Goal: Ask a question

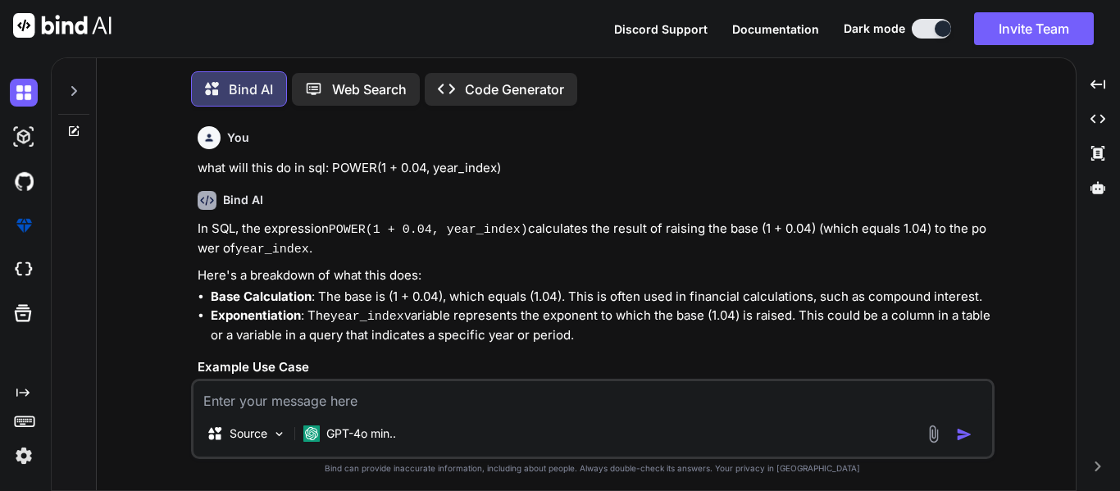
click at [65, 88] on div at bounding box center [73, 86] width 31 height 57
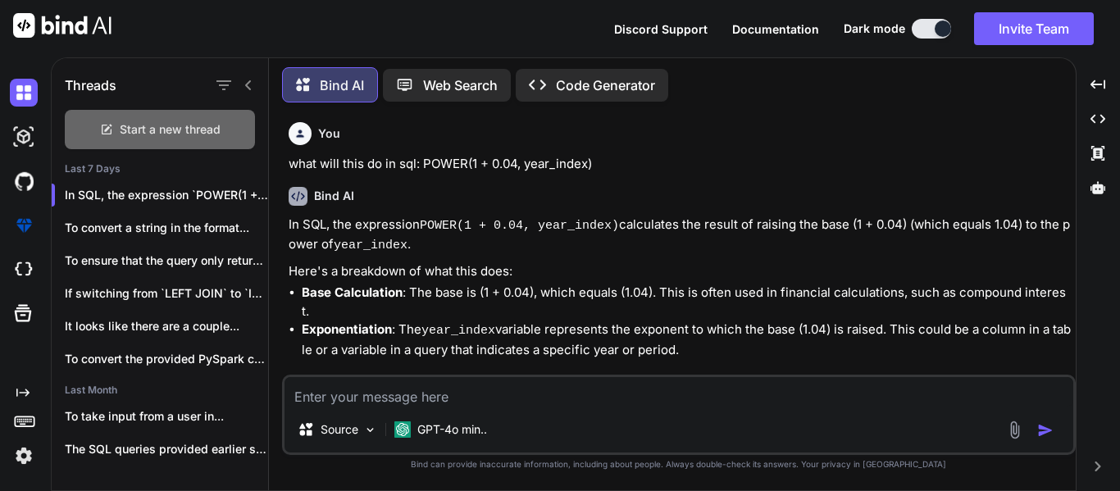
click at [160, 127] on span "Start a new thread" at bounding box center [170, 129] width 101 height 16
type textarea "x"
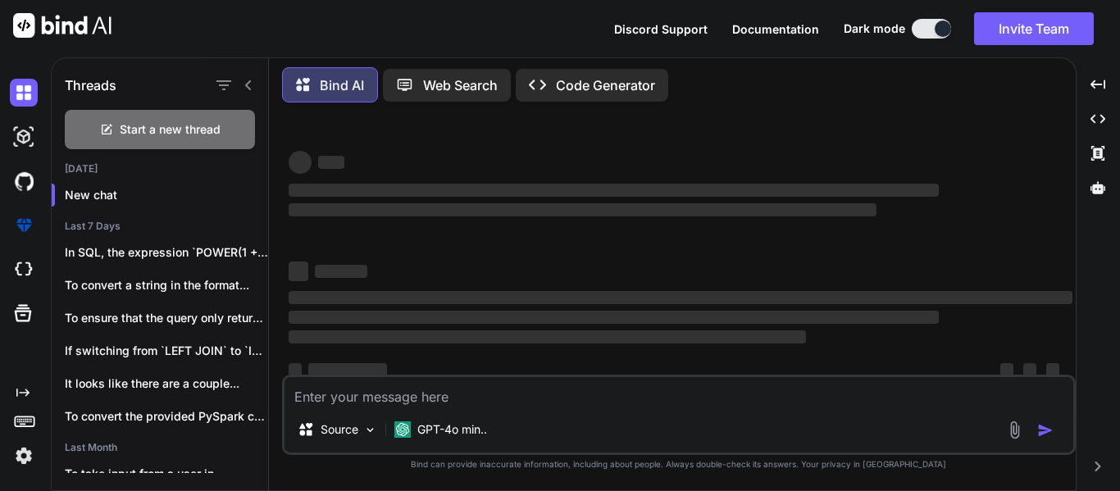
click at [457, 389] on textarea at bounding box center [679, 392] width 789 height 30
type textarea "W"
type textarea "x"
type textarea "WR"
type textarea "x"
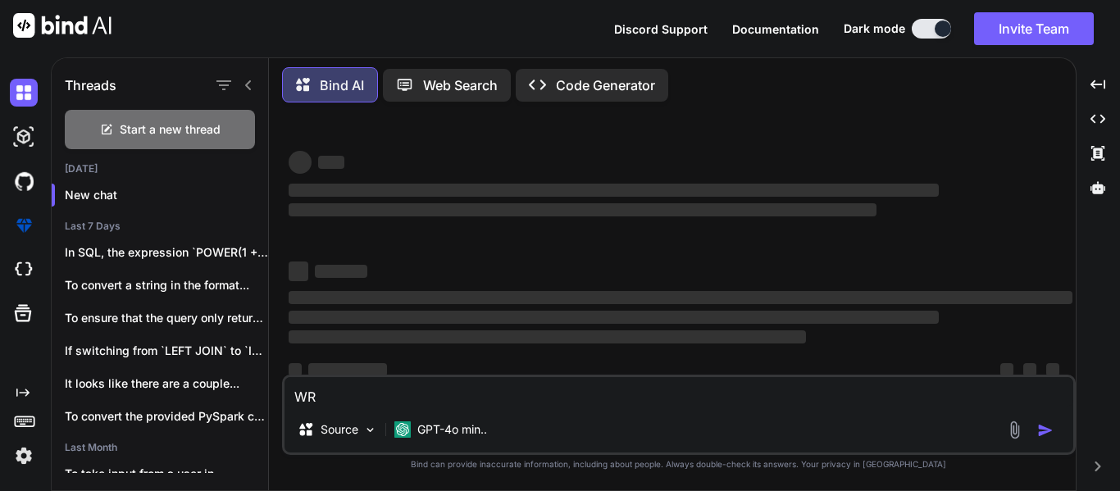
type textarea "WRt"
type textarea "x"
type textarea "WRti"
type textarea "x"
type textarea "WRtie"
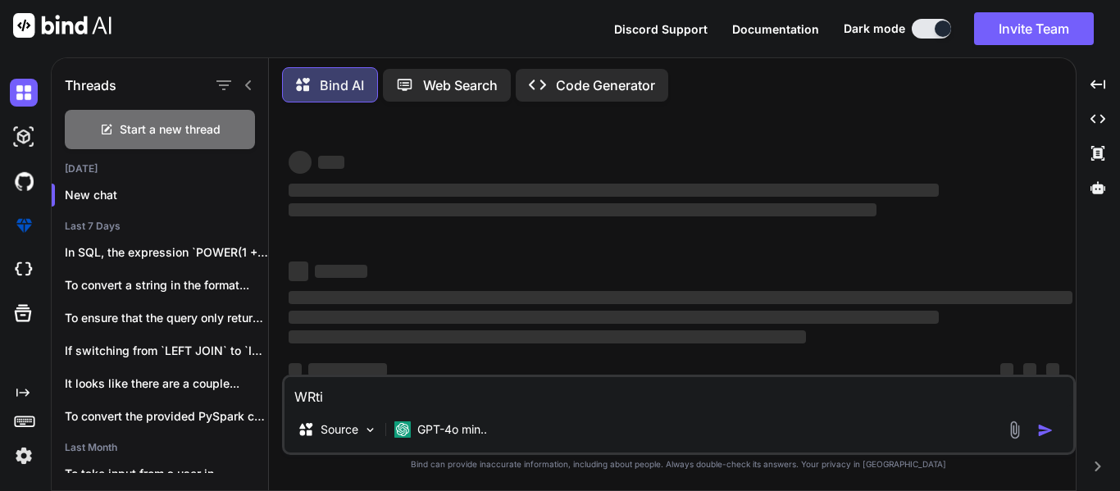
type textarea "x"
type textarea "WRtie"
type textarea "x"
type textarea "WRtie a"
type textarea "x"
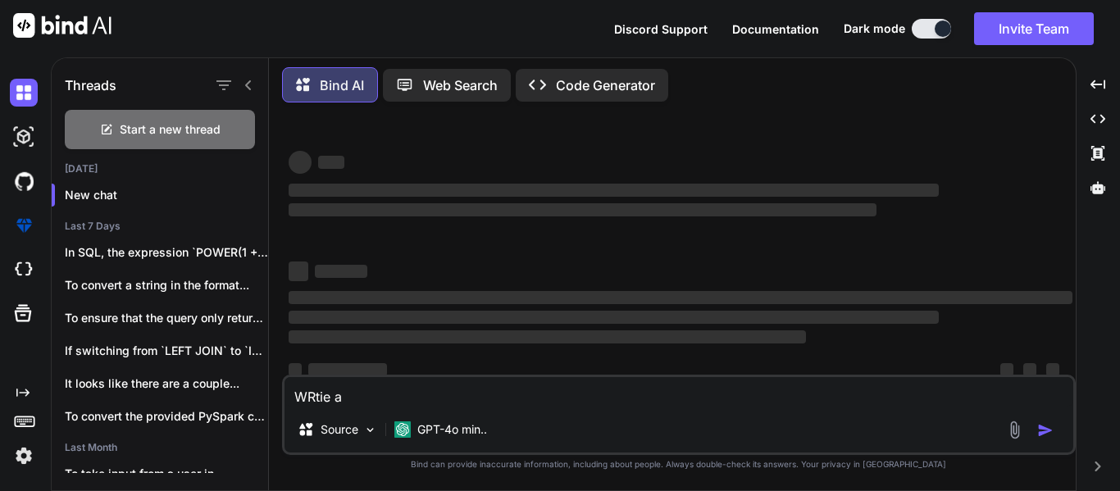
type textarea "WRtie a"
type textarea "x"
type textarea "WRtie a"
type textarea "x"
type textarea "WRtie"
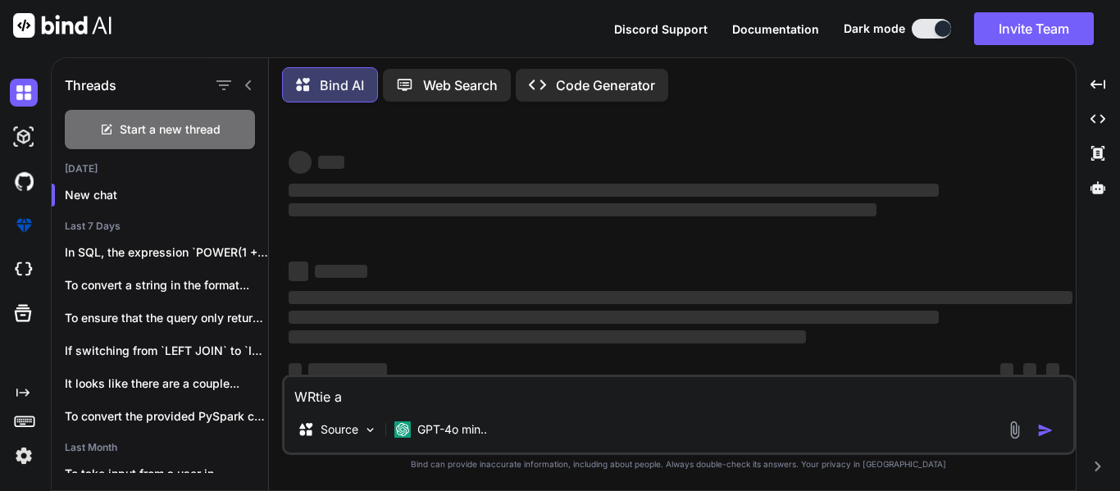
type textarea "x"
type textarea "WRtie"
type textarea "x"
type textarea "WRti"
type textarea "x"
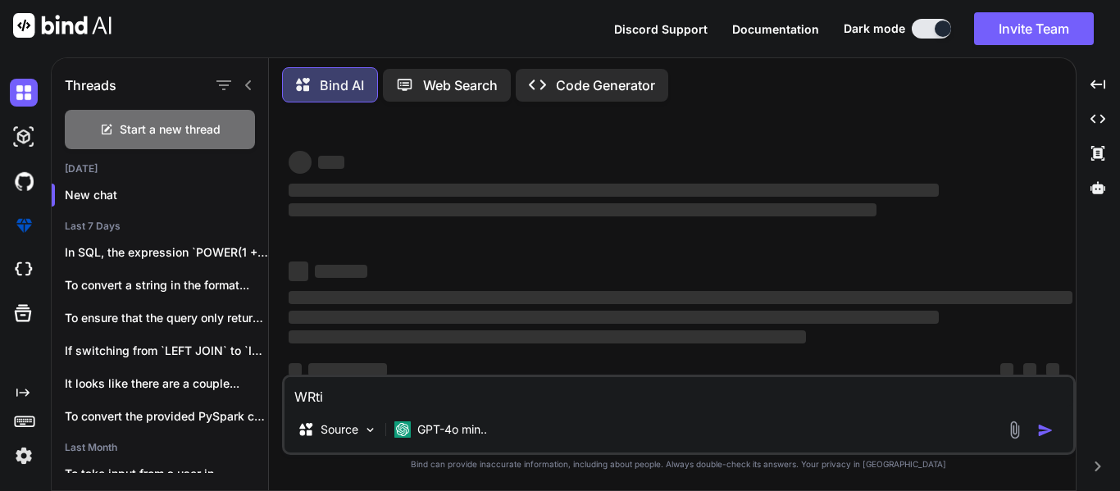
type textarea "WRt"
type textarea "x"
type textarea "WR"
type textarea "x"
type textarea "W"
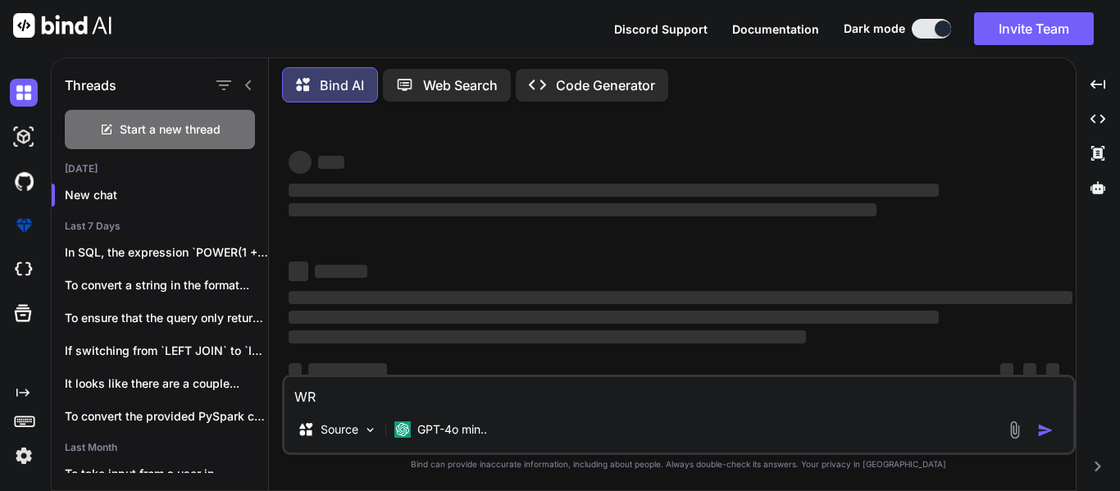
type textarea "x"
type textarea "Wr"
type textarea "x"
type textarea "Wri"
type textarea "x"
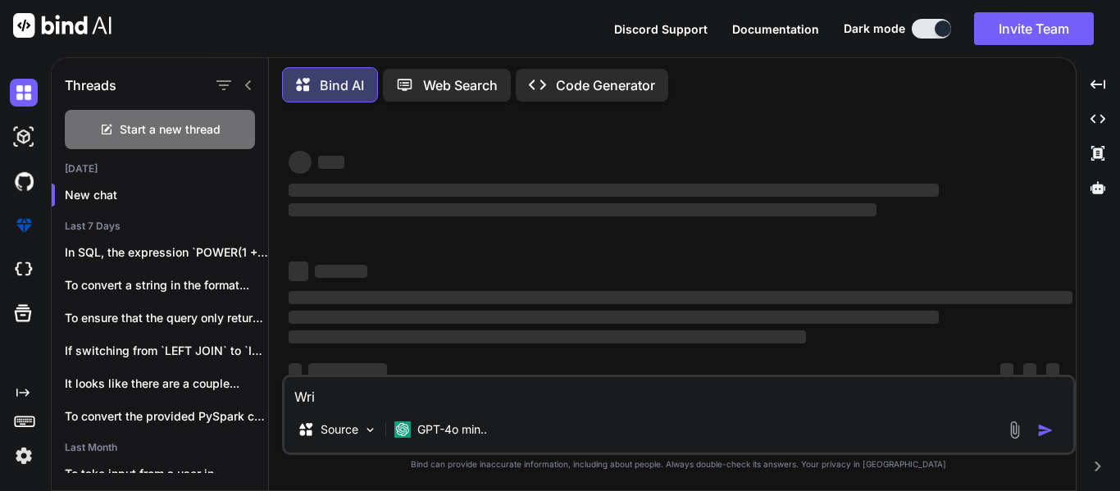
type textarea "Writ"
type textarea "x"
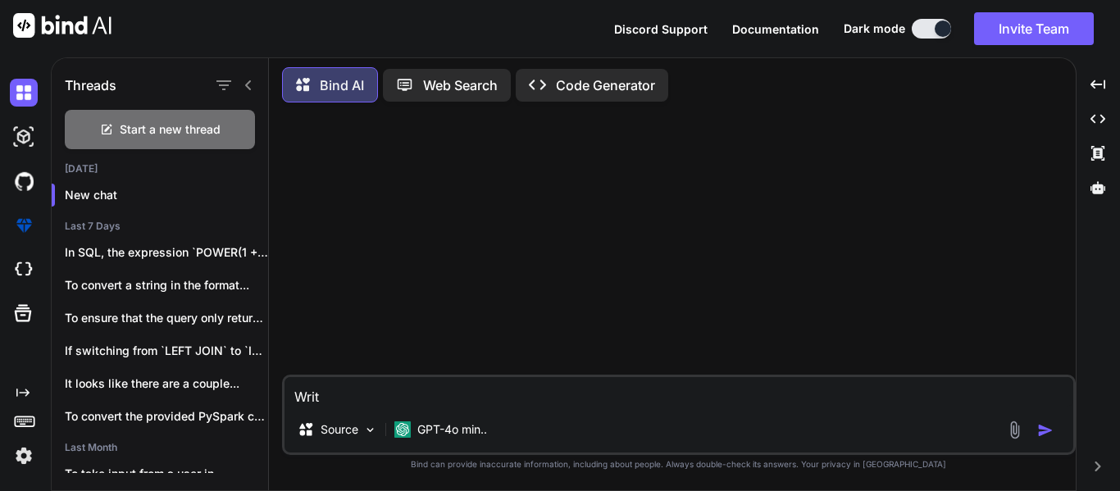
type textarea "Write"
type textarea "x"
type textarea "Write"
type textarea "x"
type textarea "Write a"
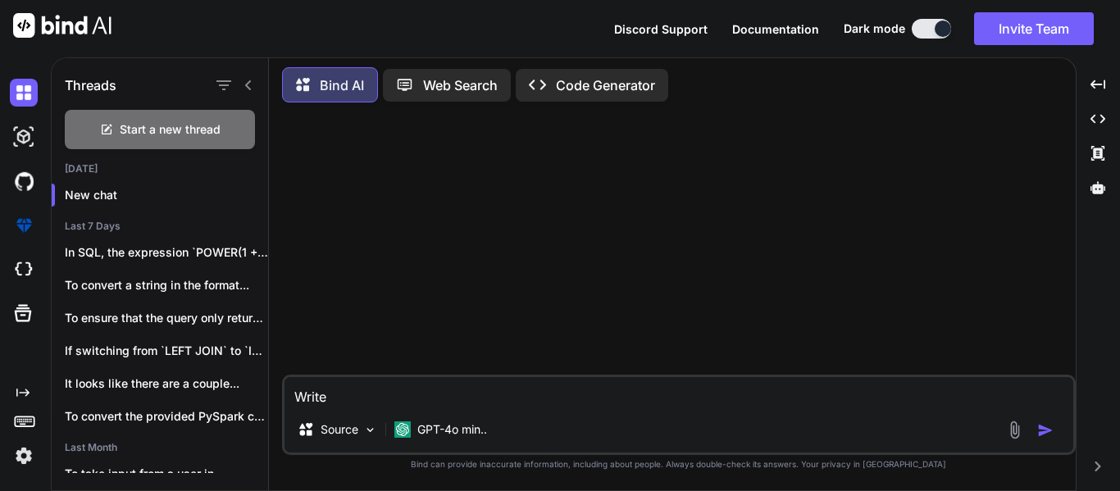
type textarea "x"
type textarea "Write a"
type textarea "x"
type textarea "Write a s"
type textarea "x"
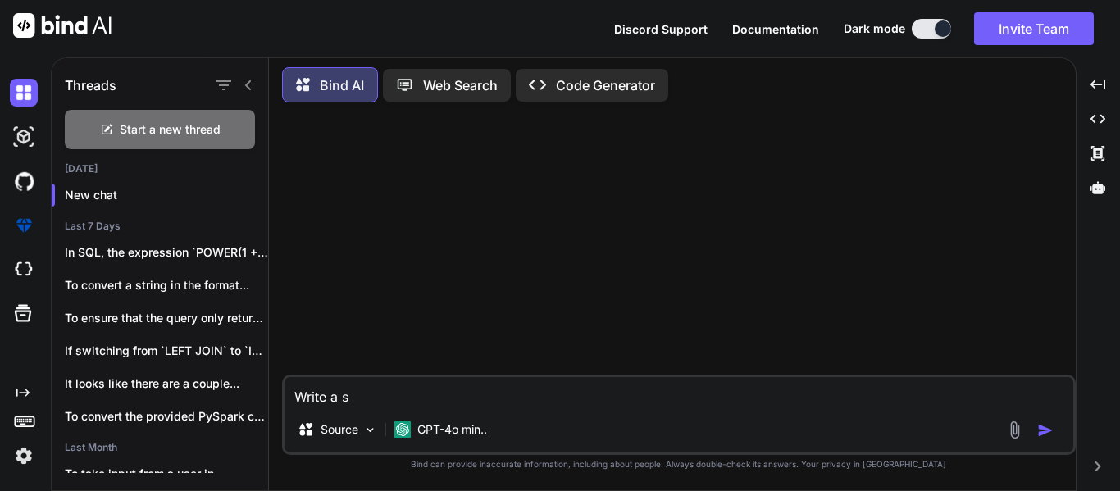
type textarea "Write a sm"
type textarea "x"
type textarea "Write a sma"
type textarea "x"
type textarea "Write a smal"
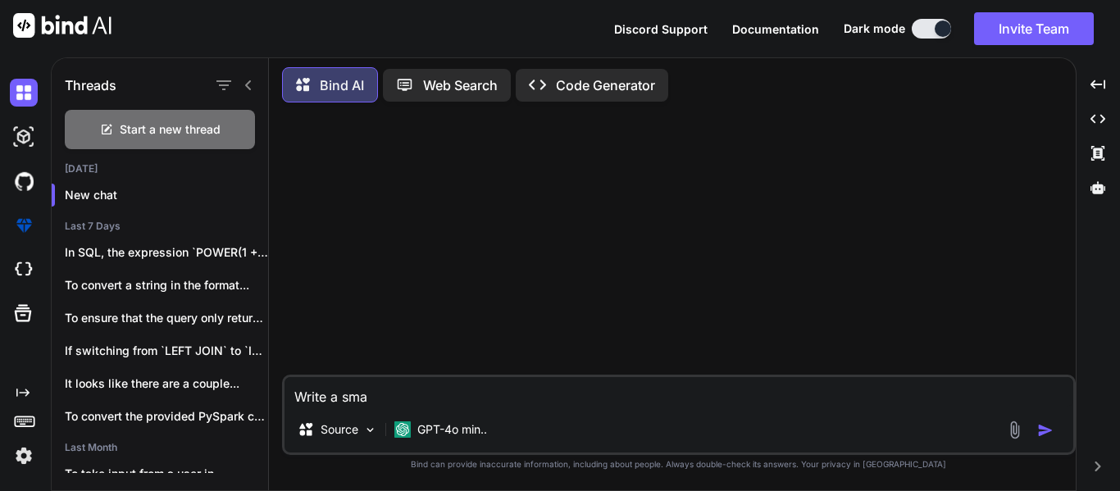
type textarea "x"
type textarea "Write a small"
type textarea "x"
type textarea "Write a small"
type textarea "x"
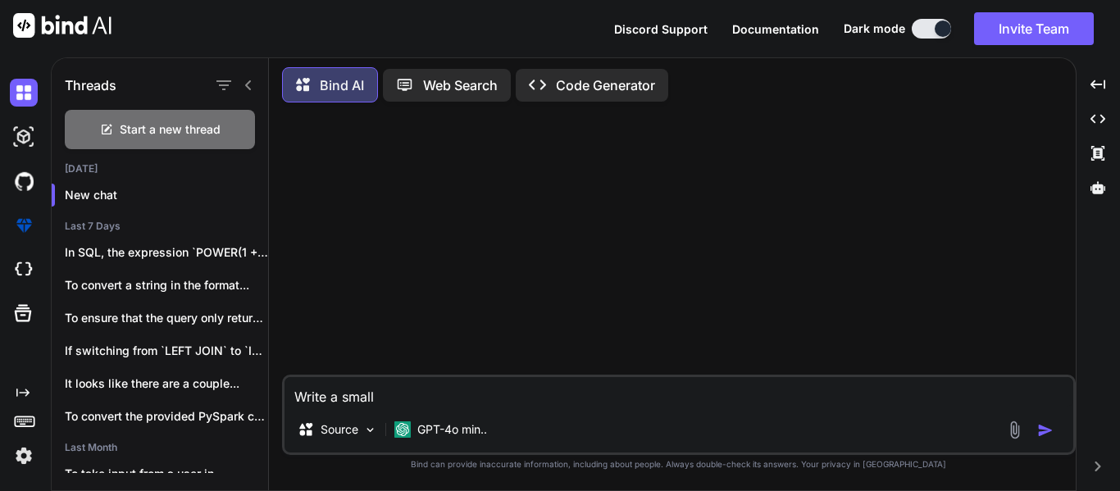
type textarea "Write a small q"
type textarea "x"
type textarea "Write a small qu"
type textarea "x"
type textarea "Write a small que"
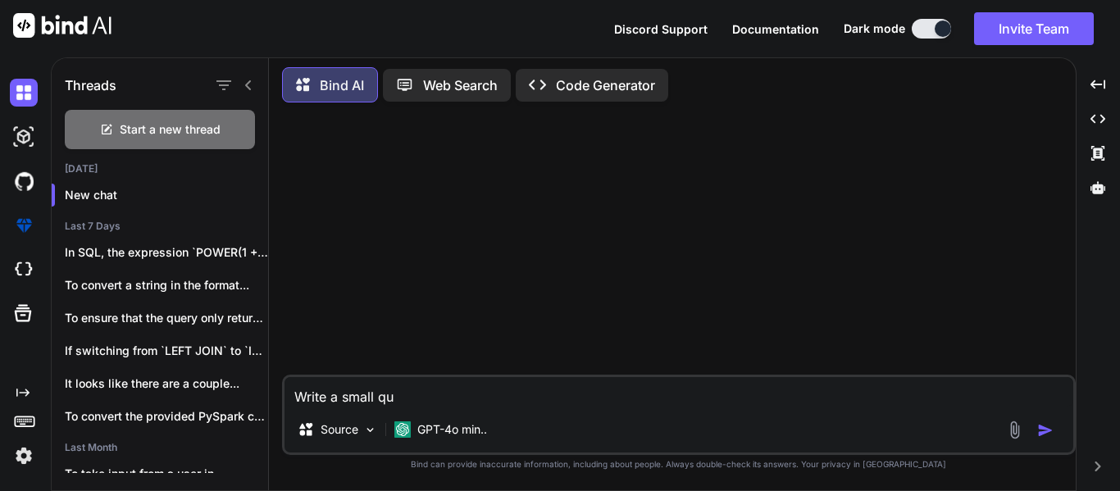
type textarea "x"
type textarea "Write a small query"
type textarea "x"
type textarea "Write a small query"
type textarea "x"
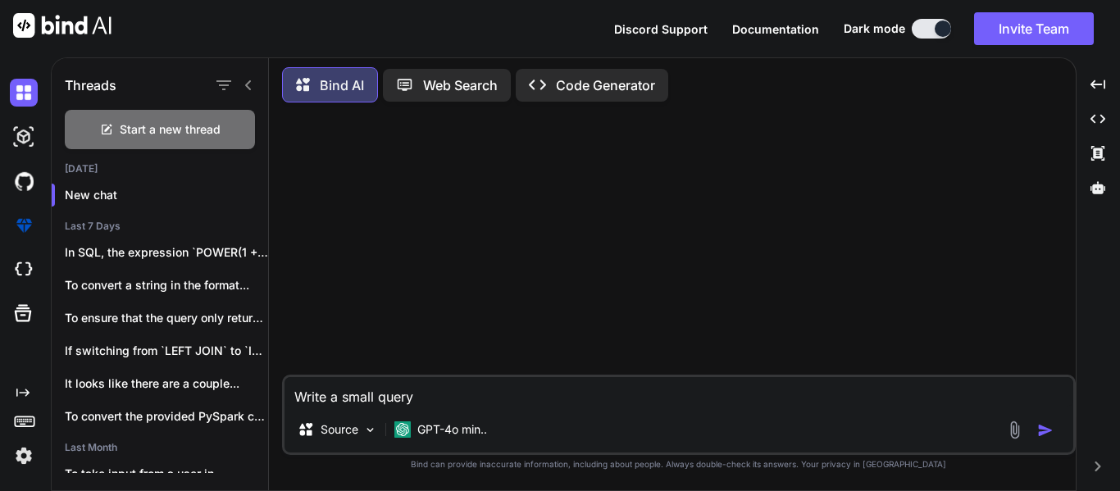
type textarea "Write a small query t"
type textarea "x"
type textarea "Write a small query to"
type textarea "x"
type textarea "Write a small query to"
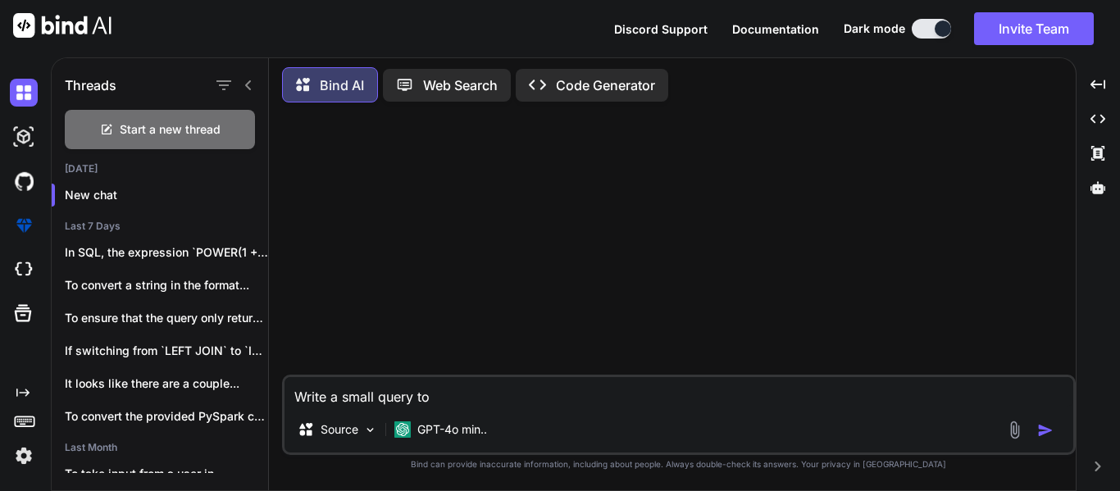
type textarea "x"
type textarea "Write a small query to"
type textarea "x"
type textarea "Write a small query t"
type textarea "x"
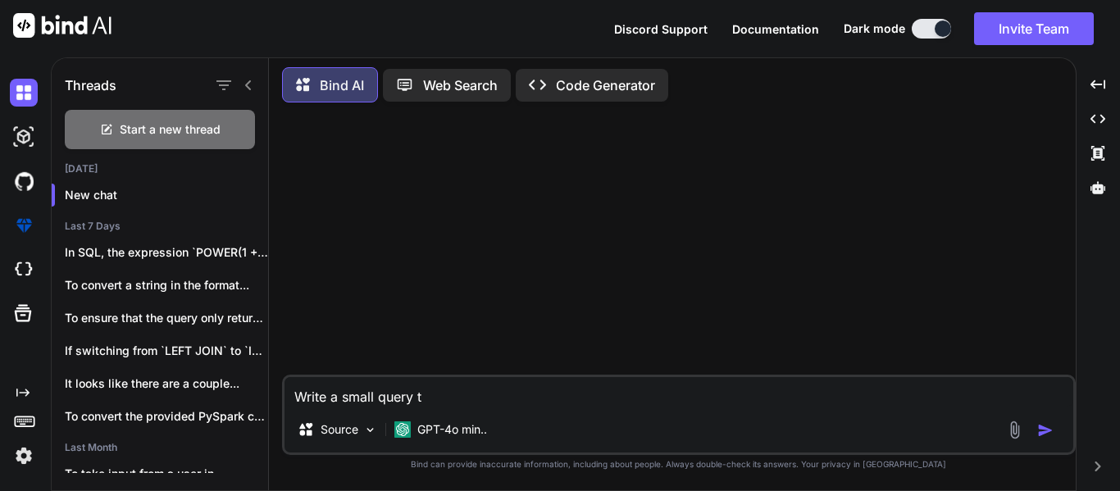
type textarea "Write a small query"
type textarea "x"
type textarea "Write a small query"
type textarea "x"
type textarea "Write a small quer"
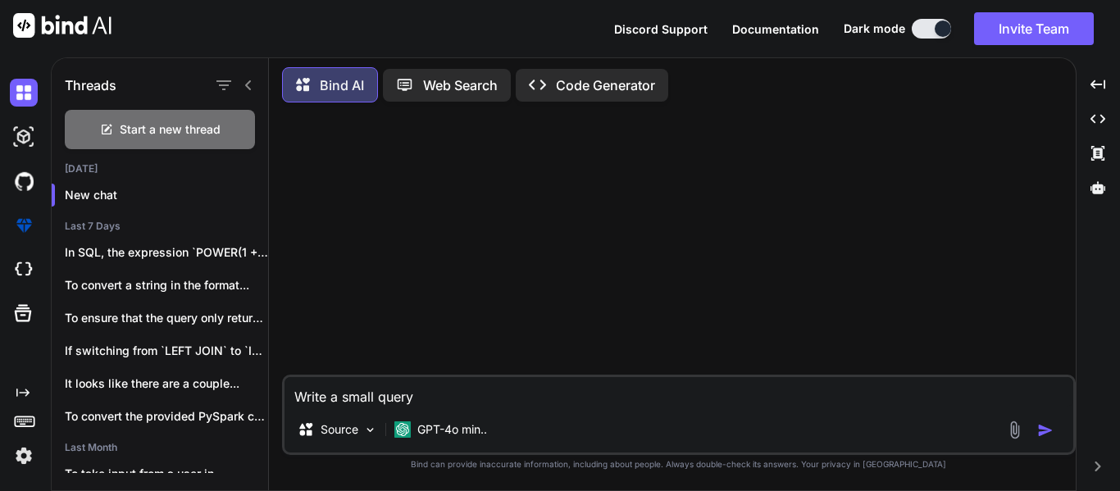
type textarea "x"
type textarea "Write a small que"
type textarea "x"
type textarea "Write a small qu"
type textarea "x"
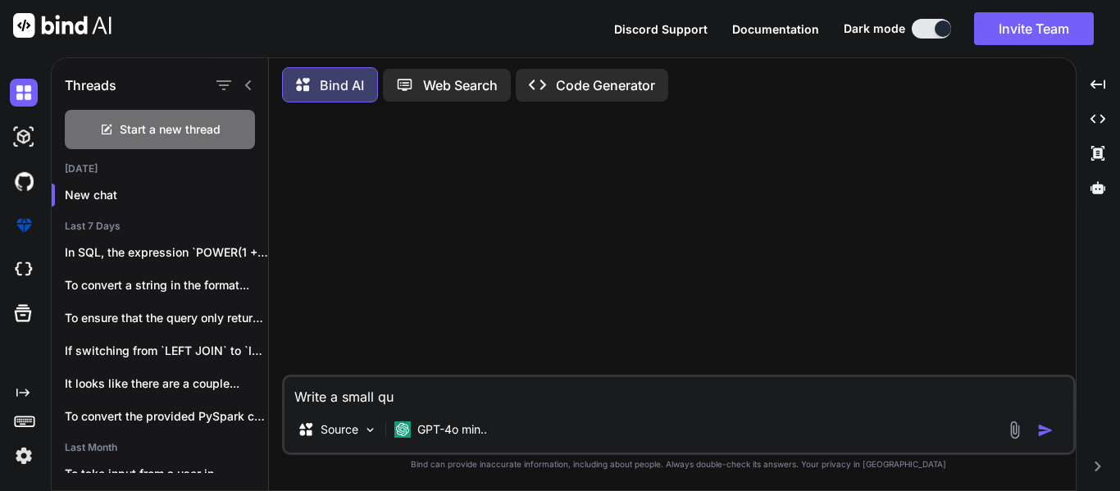
type textarea "Write a small q"
type textarea "x"
type textarea "Write a small"
type textarea "x"
type textarea "Write a small c"
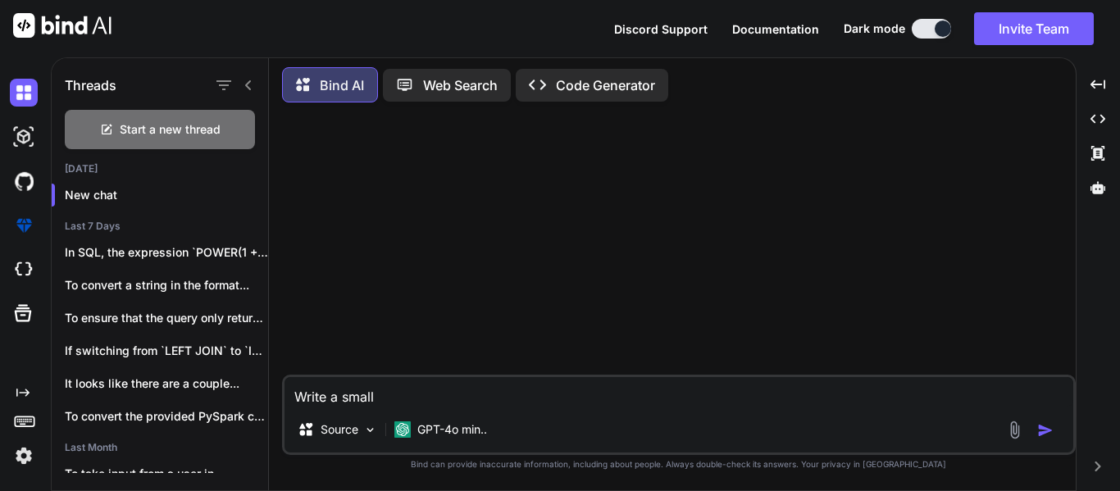
type textarea "x"
type textarea "Write a small co"
type textarea "x"
type textarea "Write a small cod"
type textarea "x"
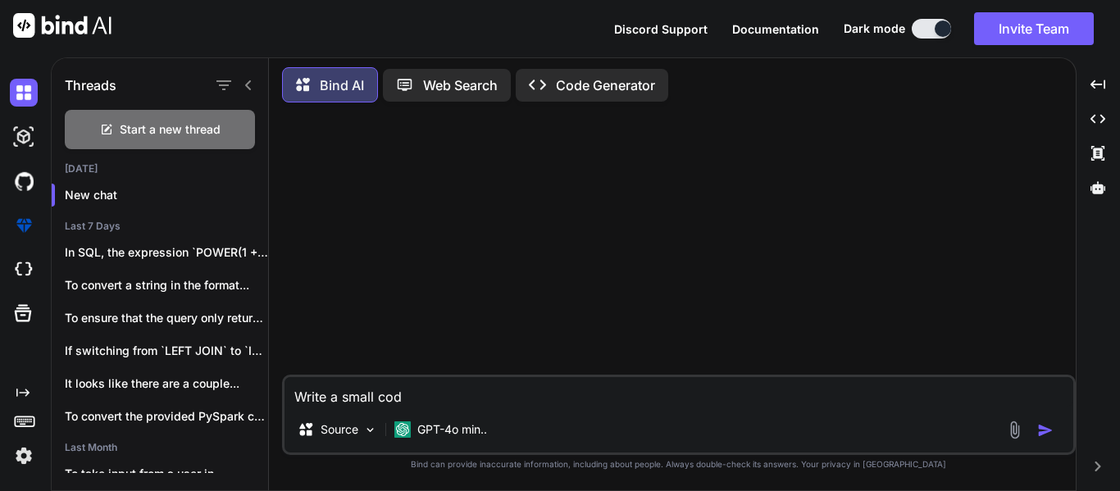
type textarea "Write a small code"
type textarea "x"
type textarea "Write a small code"
type textarea "x"
type textarea "Write a small code t"
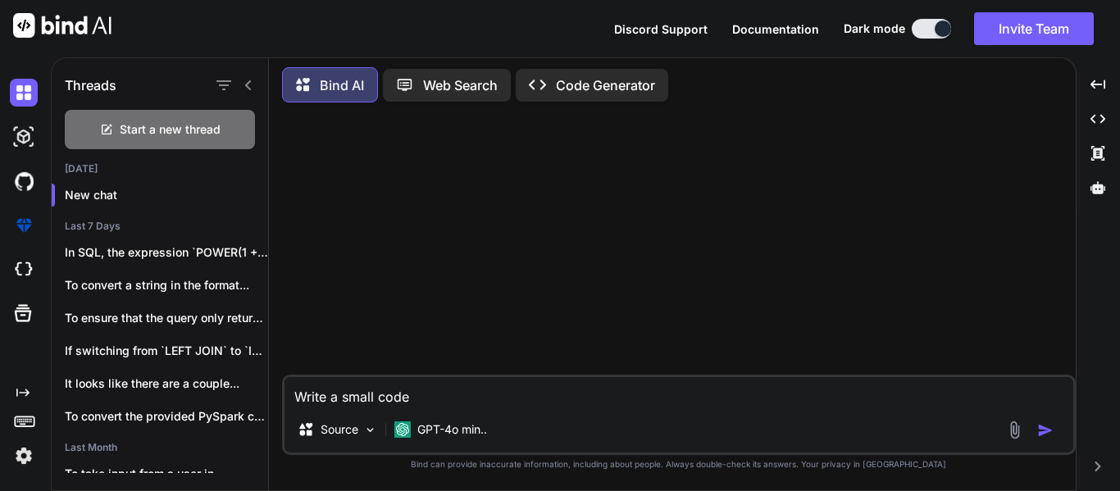
type textarea "x"
type textarea "Write a small code to"
type textarea "x"
type textarea "Write a small code to"
type textarea "x"
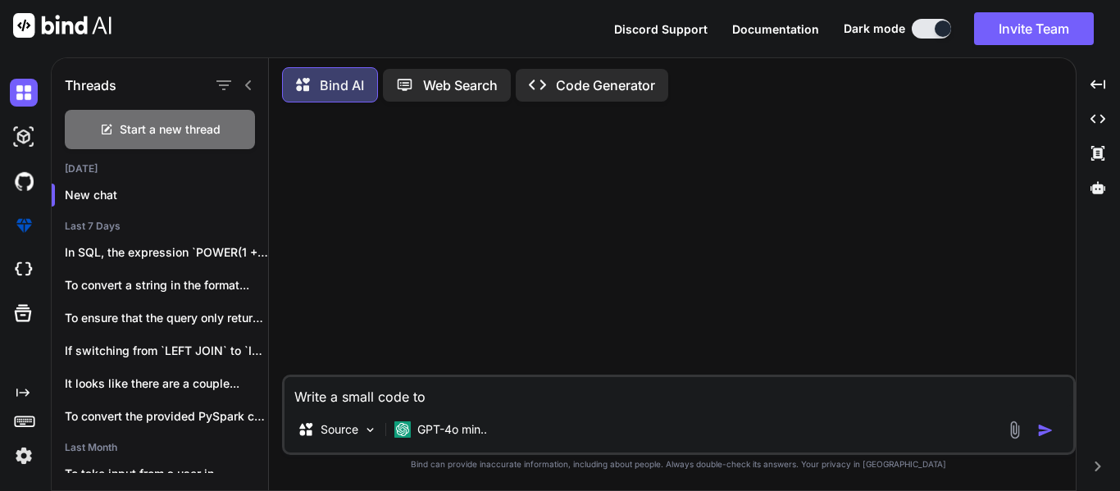
type textarea "Write a small code to c"
type textarea "x"
type textarea "Write a small code to ch"
type textarea "x"
type textarea "Write a small code to che"
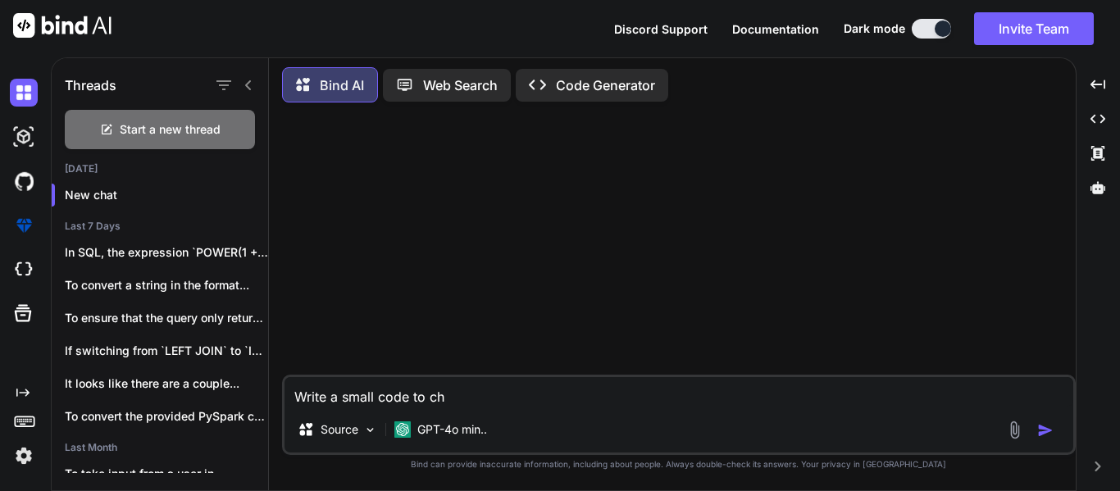
type textarea "x"
type textarea "Write a small code to chec"
type textarea "x"
type textarea "Write a small code to check"
type textarea "x"
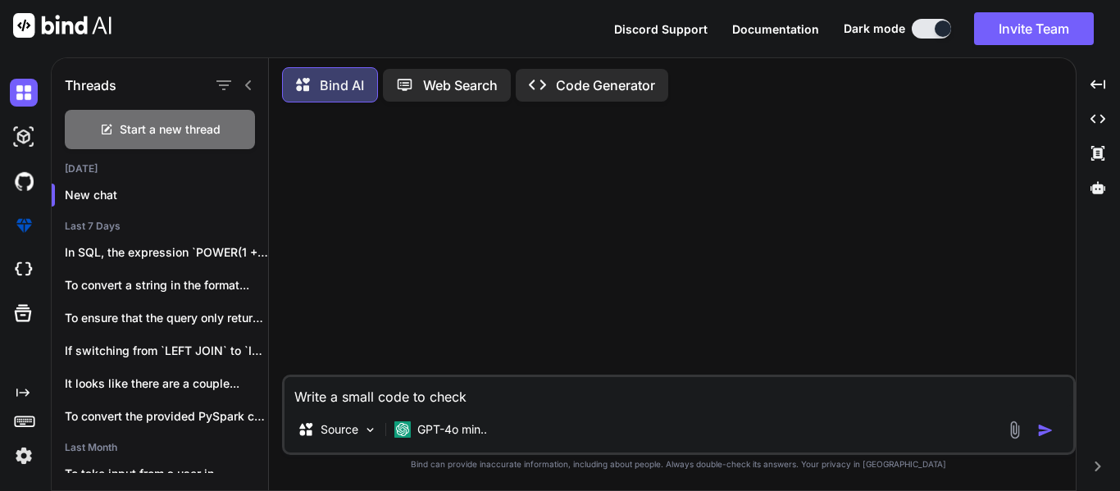
type textarea "Write a small code to check"
type textarea "x"
type textarea "Write a small code to check a"
type textarea "x"
type textarea "Write a small code to check al"
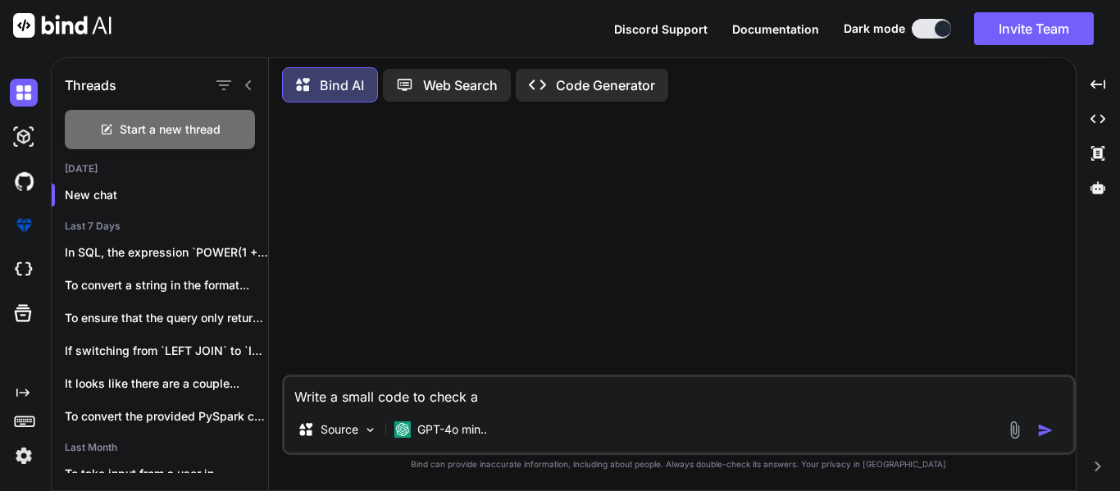
type textarea "x"
type textarea "Write a small code to check all"
type textarea "x"
type textarea "Write a small code to check all"
type textarea "x"
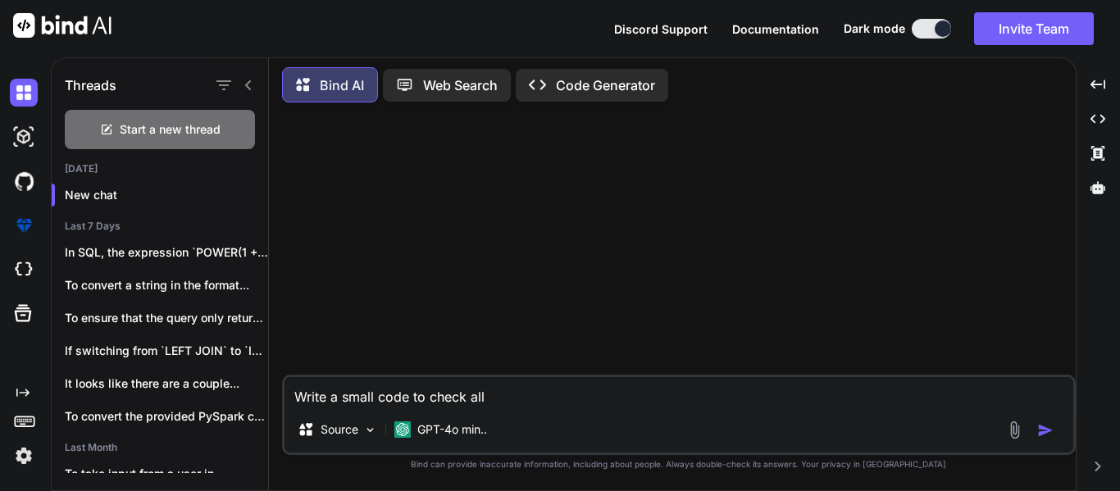
type textarea "Write a small code to check all t"
type textarea "x"
type textarea "Write a small code to check all th"
type textarea "x"
type textarea "Write a small code to check all the"
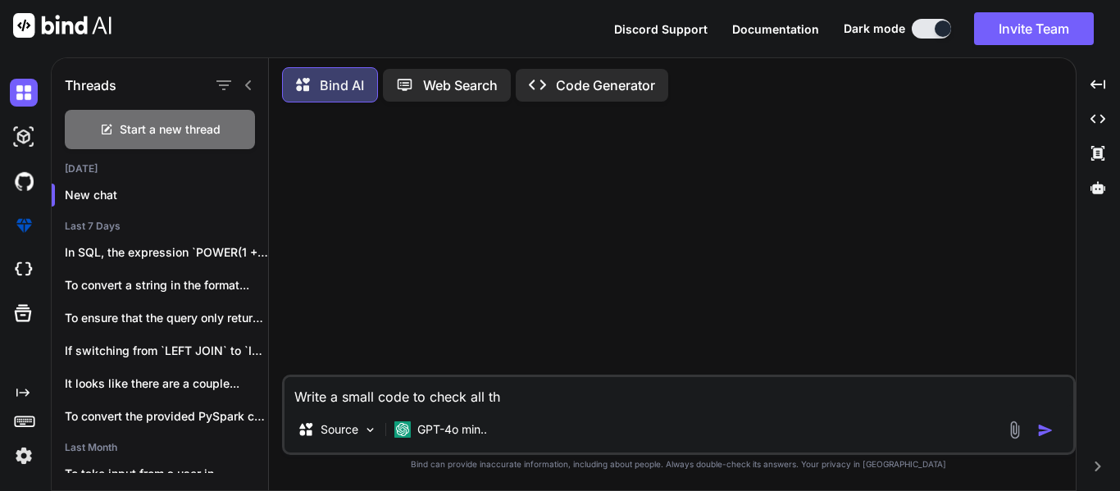
type textarea "x"
type textarea "Write a small code to check all the"
type textarea "x"
type textarea "Write a small code to check all the c"
type textarea "x"
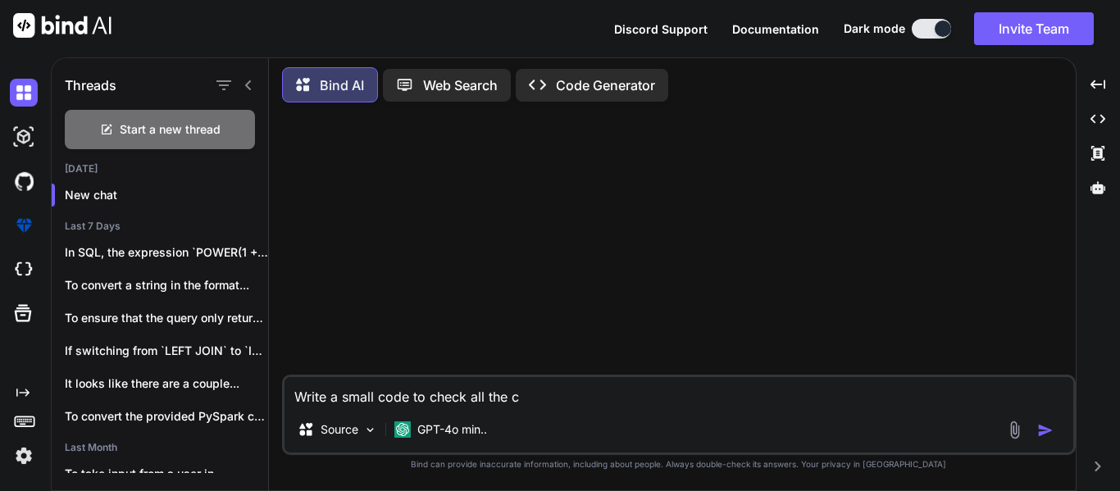
type textarea "Write a small code to check all the co"
type textarea "x"
type textarea "Write a small code to check all the col"
type textarea "x"
type textarea "Write a small code to check all the colu"
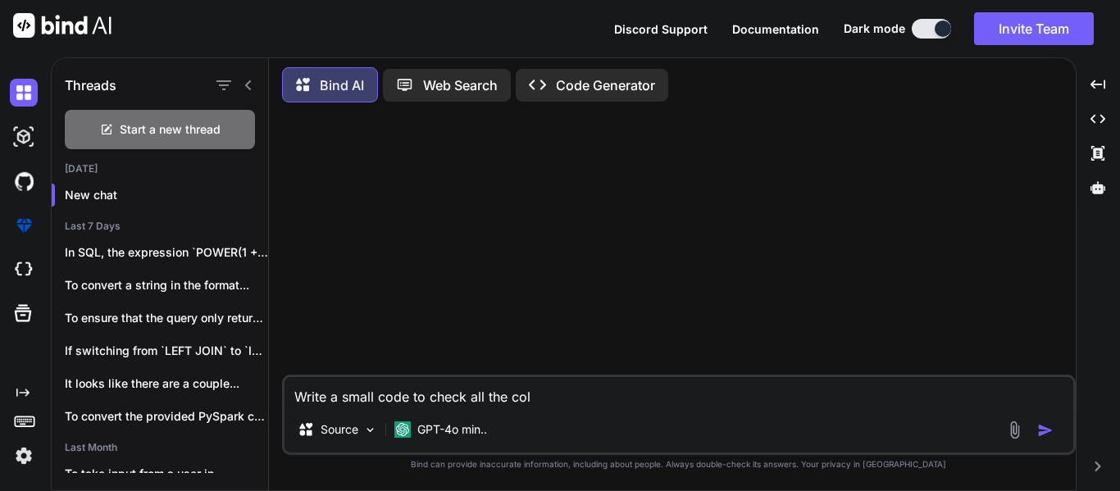
type textarea "x"
type textarea "Write a small code to check all the colum"
type textarea "x"
type textarea "Write a small code to check all the column"
type textarea "x"
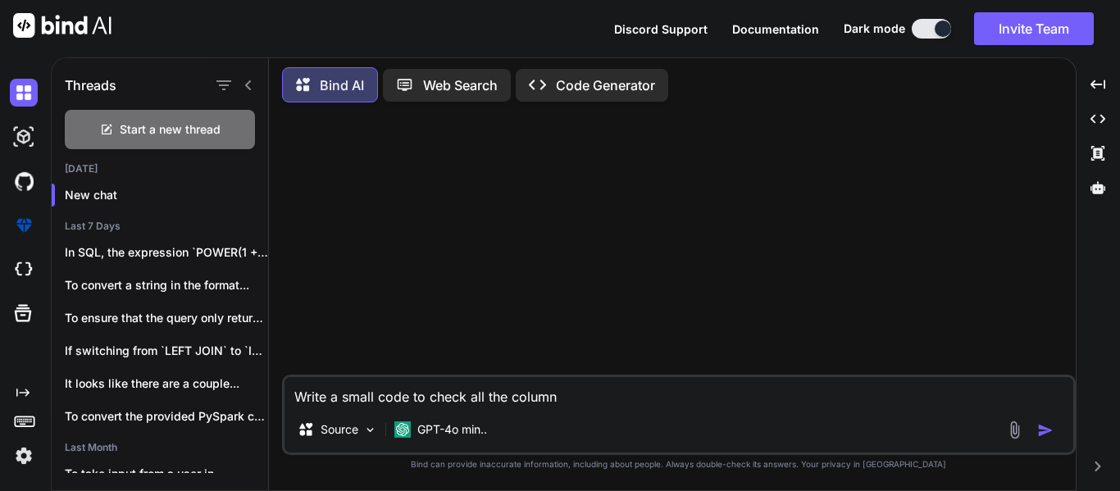
type textarea "Write a small code to check all the columns"
type textarea "x"
type textarea "Write a small code to check all the columns"
type textarea "x"
type textarea "Write a small code to check all the columns o"
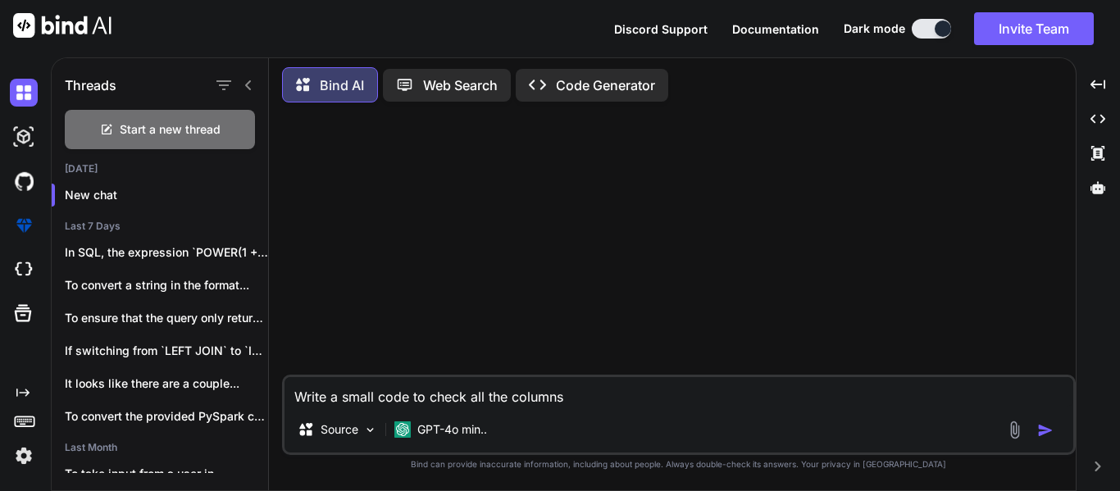
type textarea "x"
type textarea "Write a small code to check all the columns of"
type textarea "x"
type textarea "Write a small code to check all the columns of"
type textarea "x"
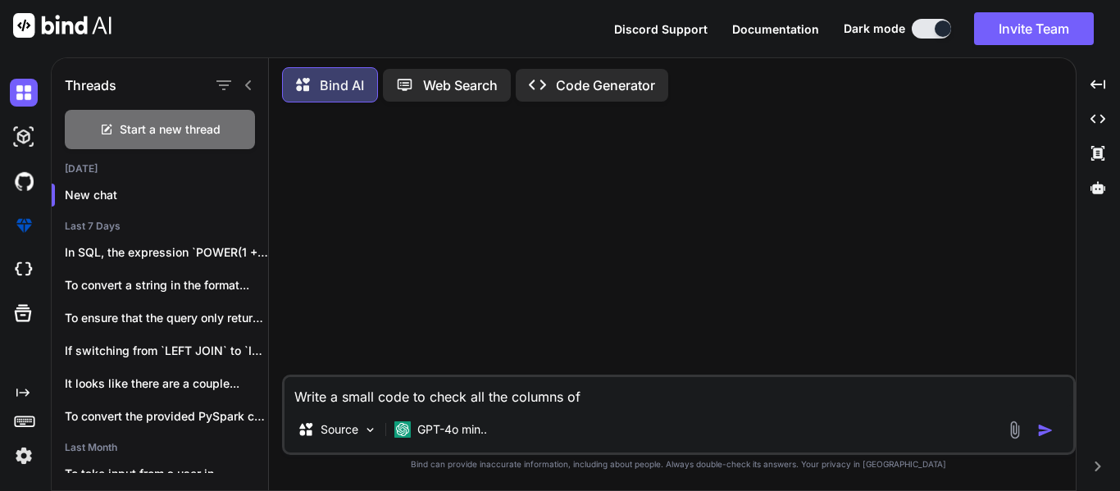
type textarea "Write a small code to check all the columns of t"
type textarea "x"
type textarea "Write a small code to check all the columns of th"
type textarea "x"
type textarea "Write a small code to check all the columns of the"
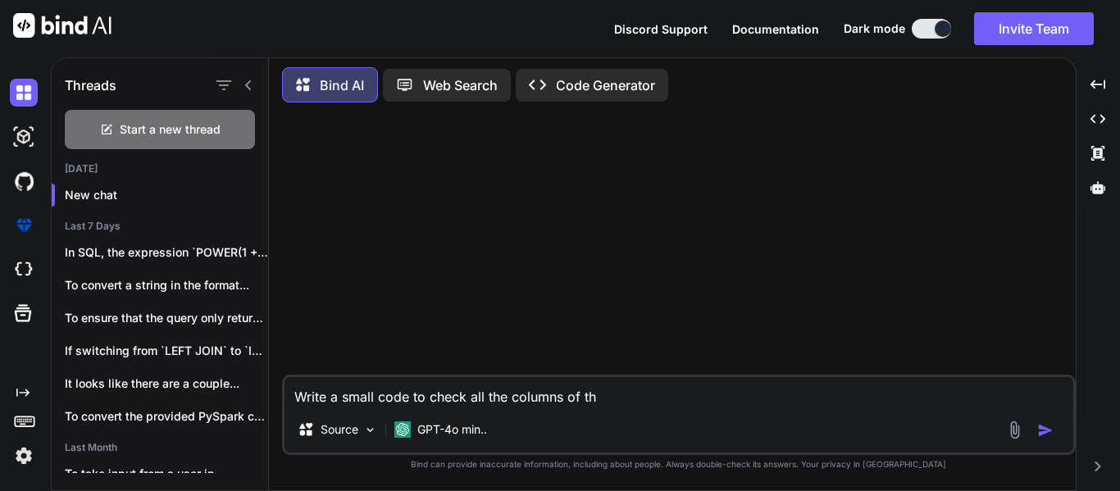
type textarea "x"
type textarea "Write a small code to check all the columns of the"
type textarea "x"
type textarea "Write a small code to check all the columns of the d"
type textarea "x"
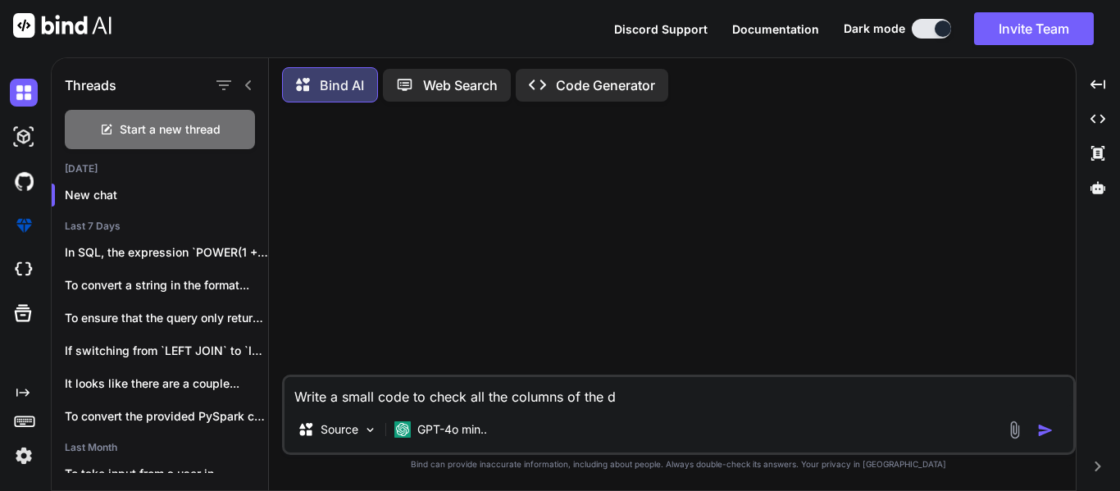
type textarea "Write a small code to check all the columns of the df"
type textarea "x"
type textarea "Write a small code to check all the columns of the df"
type textarea "x"
type textarea "Write a small code to check all the columns of the df t"
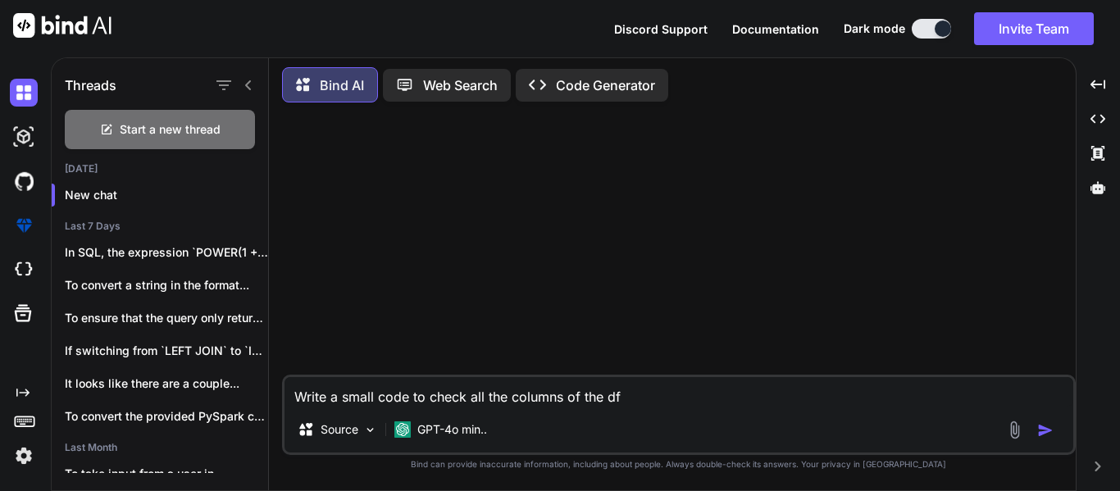
type textarea "x"
type textarea "Write a small code to check all the columns of the df"
type textarea "x"
type textarea "Write a small code to check all the columns of the df f"
type textarea "x"
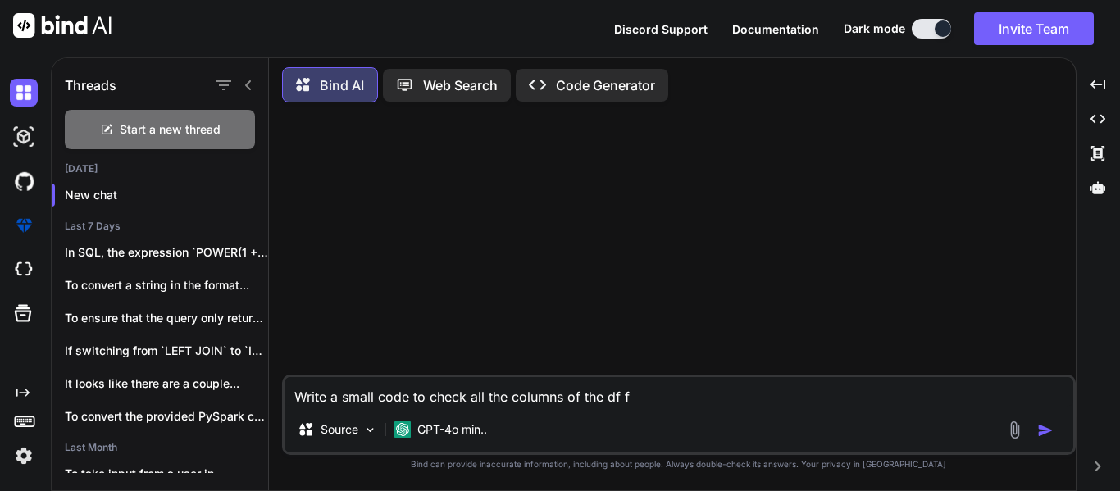
type textarea "Write a small code to check all the columns of the df fo"
type textarea "x"
type textarea "Write a small code to check all the columns of the df for"
type textarea "x"
type textarea "Write a small code to check all the columns of the df for"
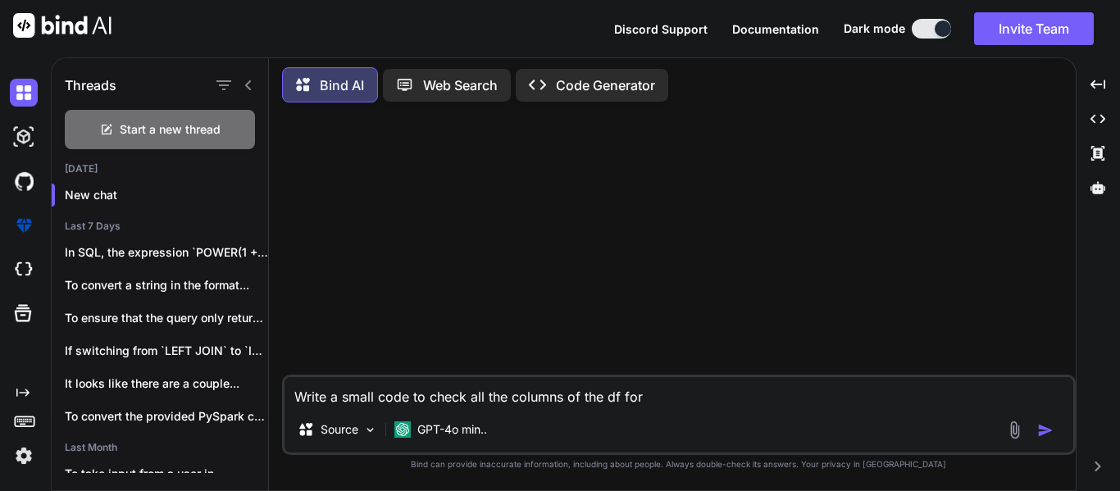
type textarea "x"
type textarea "Write a small code to check all the columns of the df for"
type textarea "x"
type textarea "Write a small code to check all the columns of the df fo"
type textarea "x"
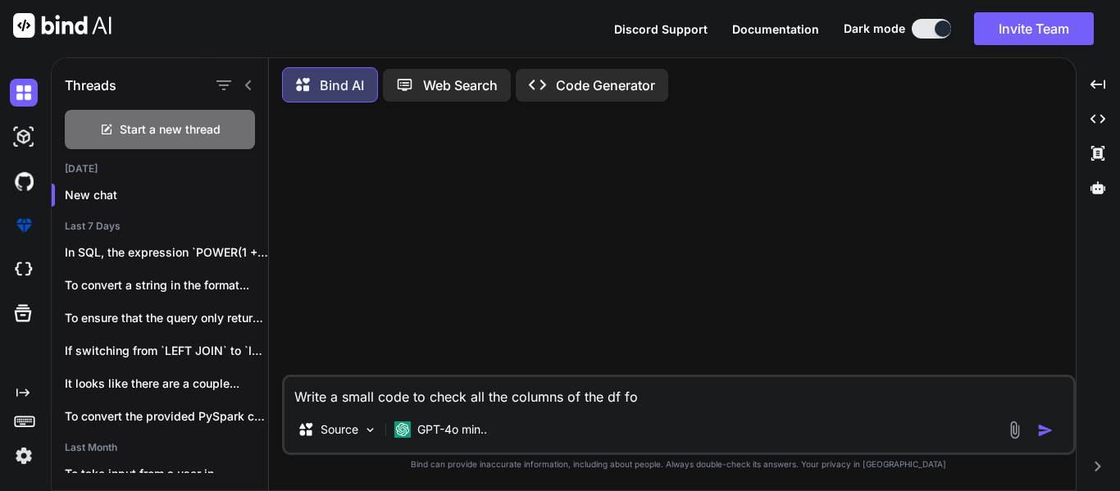
type textarea "Write a small code to check all the columns of the df f"
type textarea "x"
type textarea "Write a small code to check all the columns of the df"
type textarea "x"
type textarea "Write a small code to check all the columns of the df"
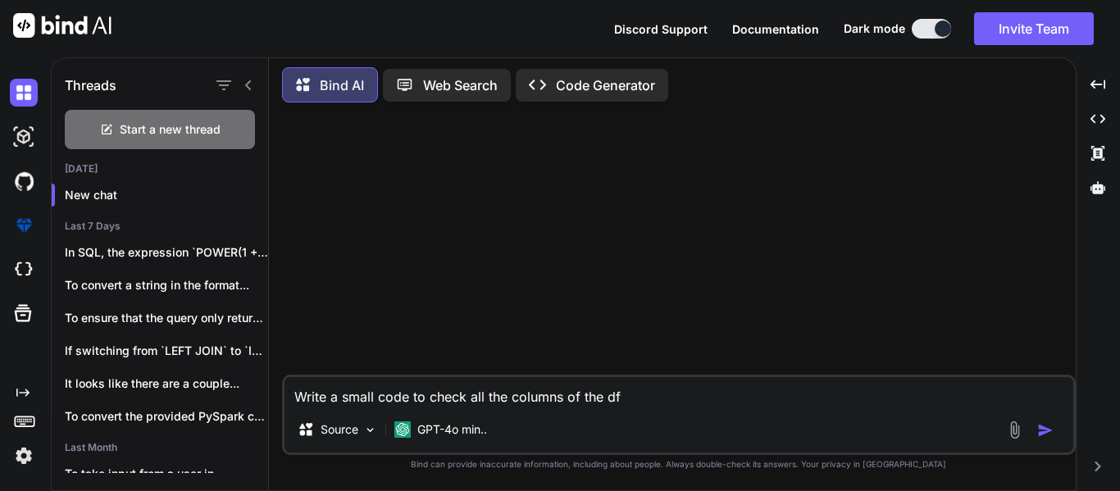
type textarea "x"
type textarea "Write a small code to check all the columns of the df,"
type textarea "x"
type textarea "Write a small code to check all the columns of the df,i"
type textarea "x"
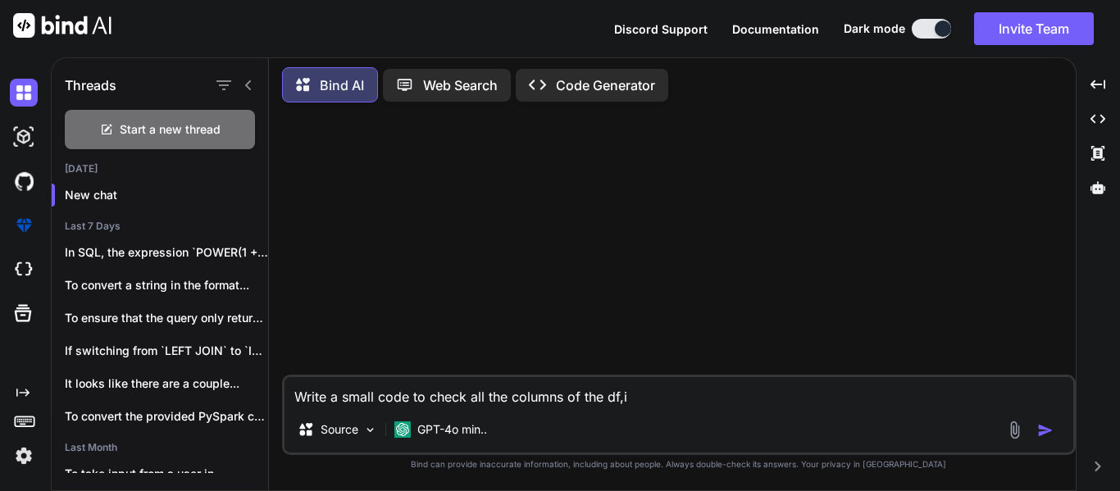
type textarea "Write a small code to check all the columns of the df,"
type textarea "x"
type textarea "Write a small code to check all the columns of the df,"
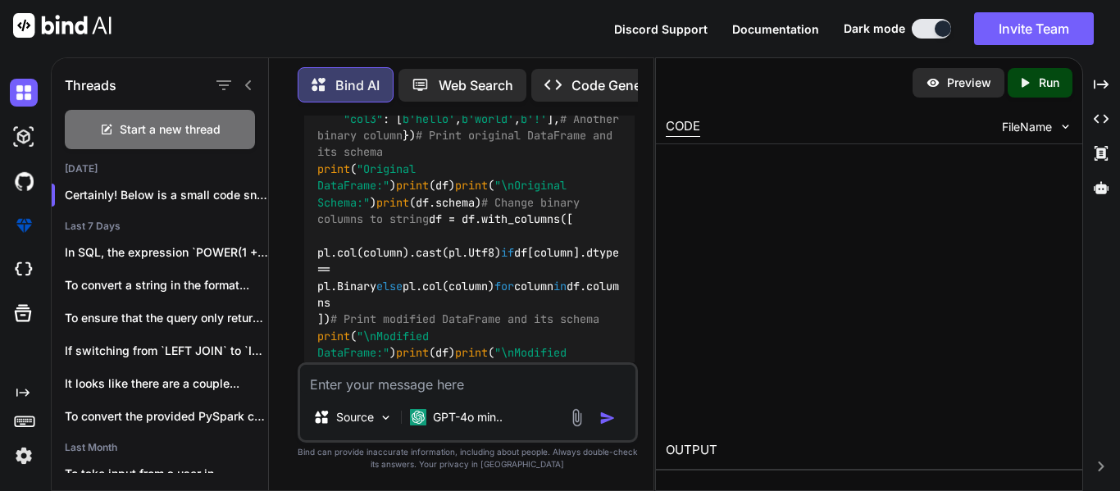
scroll to position [262, 0]
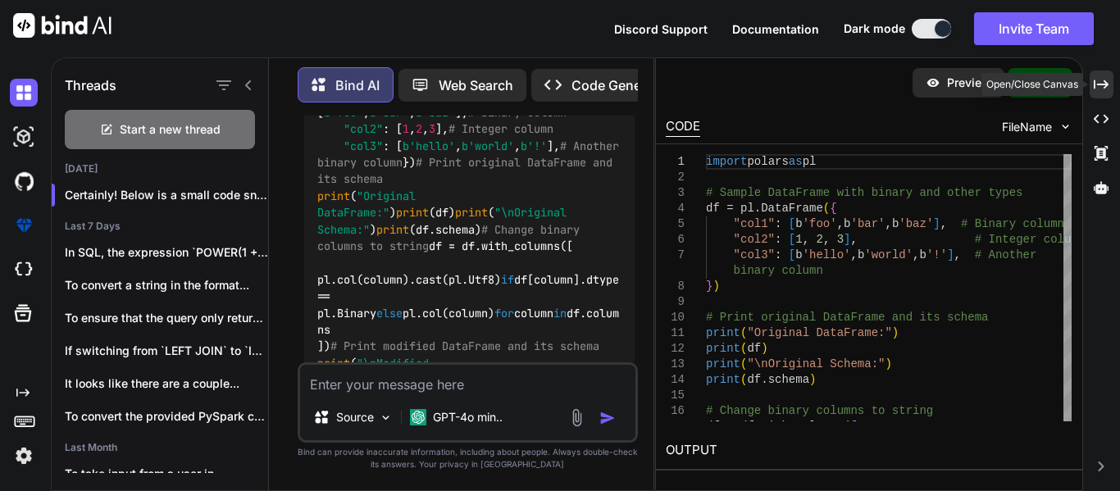
click at [1095, 88] on icon at bounding box center [1101, 84] width 15 height 9
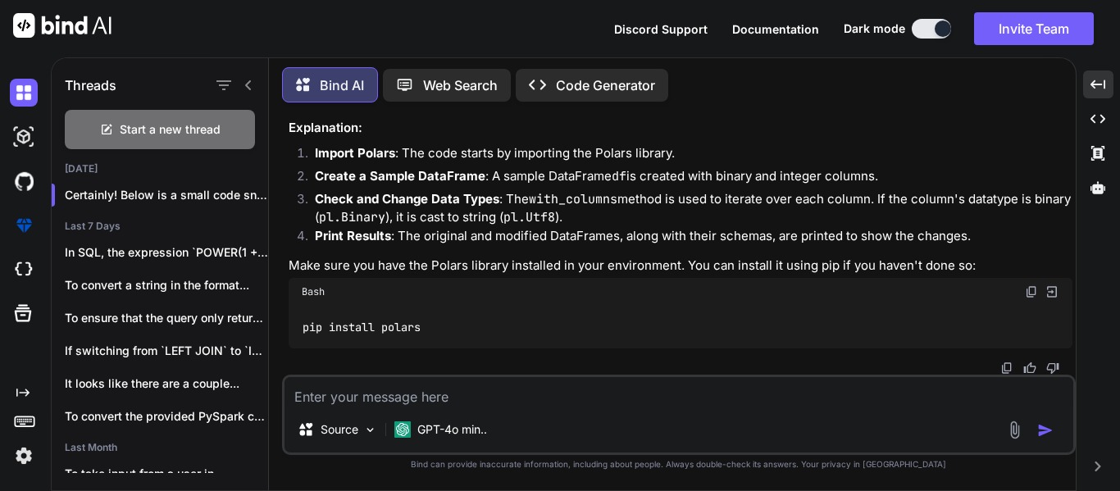
scroll to position [311, 0]
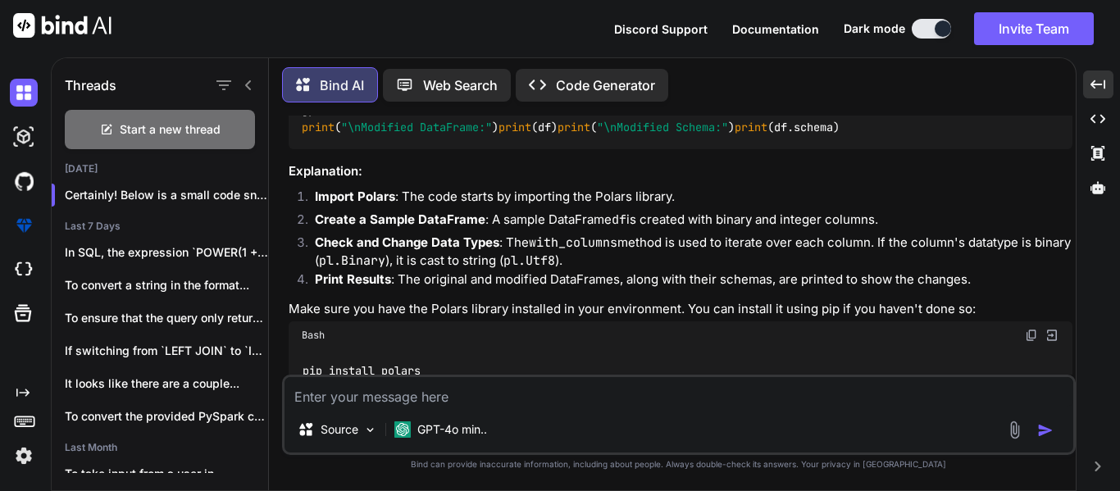
drag, startPoint x: 322, startPoint y: 316, endPoint x: 285, endPoint y: 263, distance: 65.3
click at [285, 263] on div "You Write a small code to check all the columns of the df, if the datatype is b…" at bounding box center [679, 303] width 794 height 375
click at [446, 150] on div "import polars as pl # Sample DataFrame with binary and other types df = pl.Data…" at bounding box center [681, 61] width 784 height 177
click at [420, 390] on textarea at bounding box center [679, 392] width 789 height 30
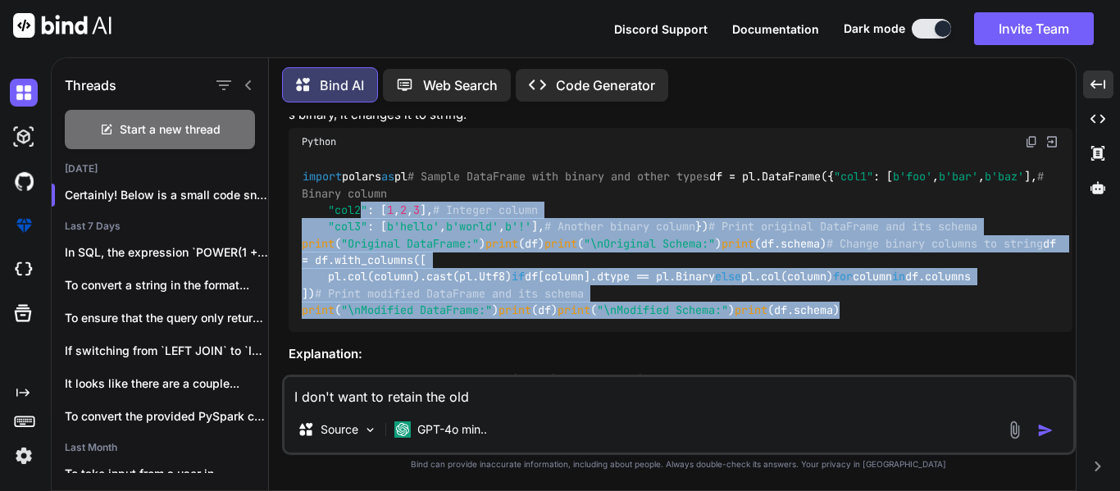
scroll to position [127, 0]
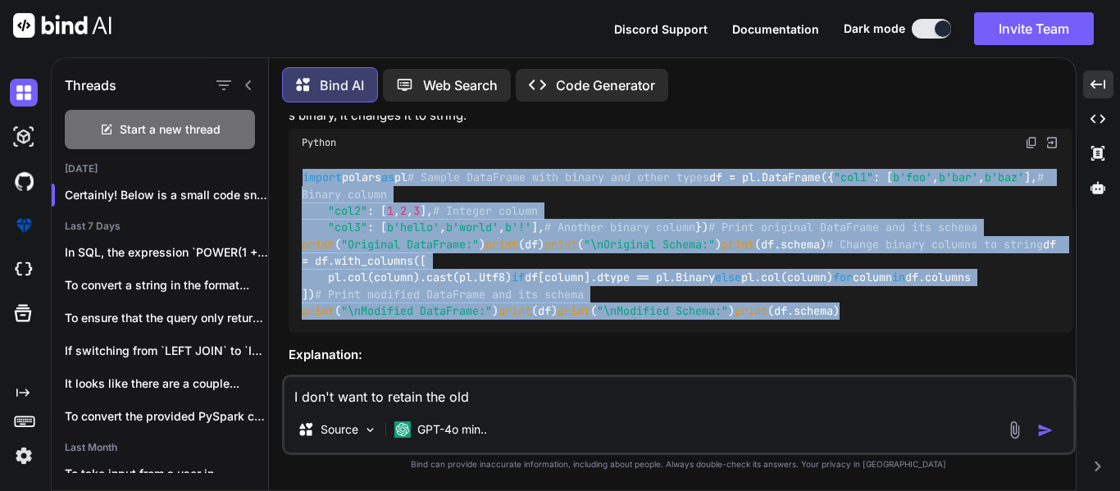
drag, startPoint x: 430, startPoint y: 348, endPoint x: 297, endPoint y: 181, distance: 213.5
click at [297, 181] on div "import polars as pl # Sample DataFrame with binary and other types df = pl.Data…" at bounding box center [681, 245] width 784 height 177
copy code "import polars as pl # Sample DataFrame with binary and other types df = pl.Data…"
click at [522, 292] on div "import polars as pl # Sample DataFrame with binary and other types df = pl.Data…" at bounding box center [681, 245] width 784 height 177
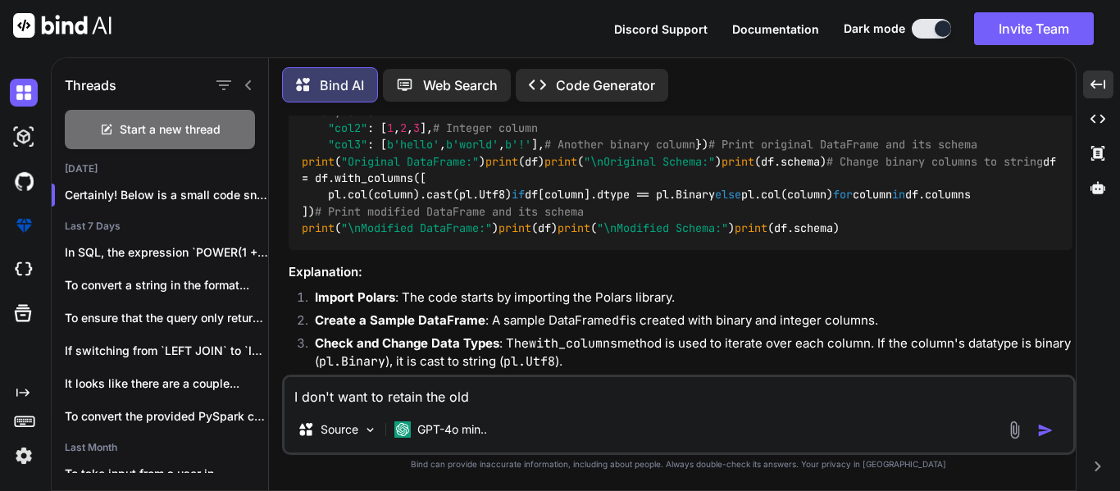
scroll to position [209, 0]
